Goal: Task Accomplishment & Management: Use online tool/utility

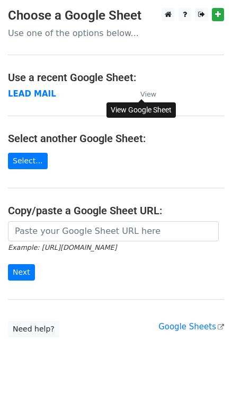
click at [146, 95] on small "View" at bounding box center [149, 94] width 16 height 8
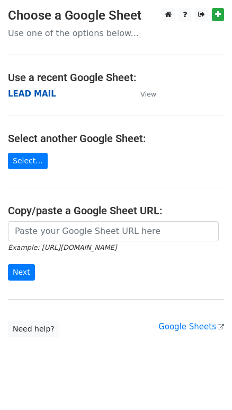
click at [33, 95] on strong "LEAD MAIL" at bounding box center [32, 94] width 48 height 10
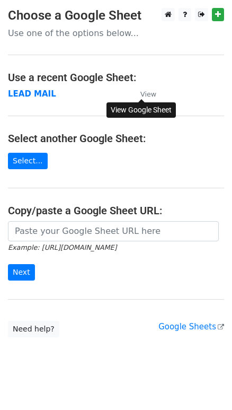
click at [144, 98] on small "View" at bounding box center [149, 94] width 16 height 8
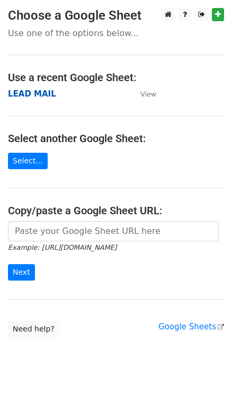
click at [23, 92] on strong "LEAD MAIL" at bounding box center [32, 94] width 48 height 10
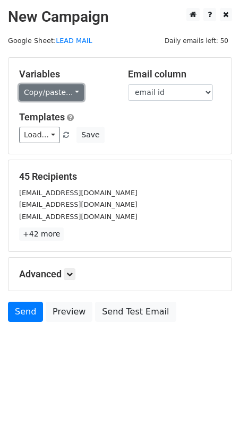
click at [67, 90] on link "Copy/paste..." at bounding box center [51, 92] width 65 height 16
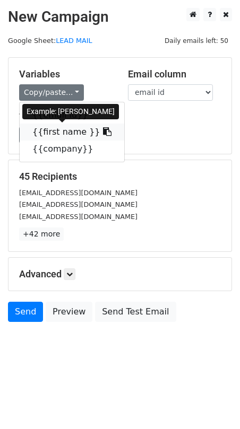
click at [103, 132] on icon at bounding box center [107, 131] width 8 height 8
